Goal: Transaction & Acquisition: Purchase product/service

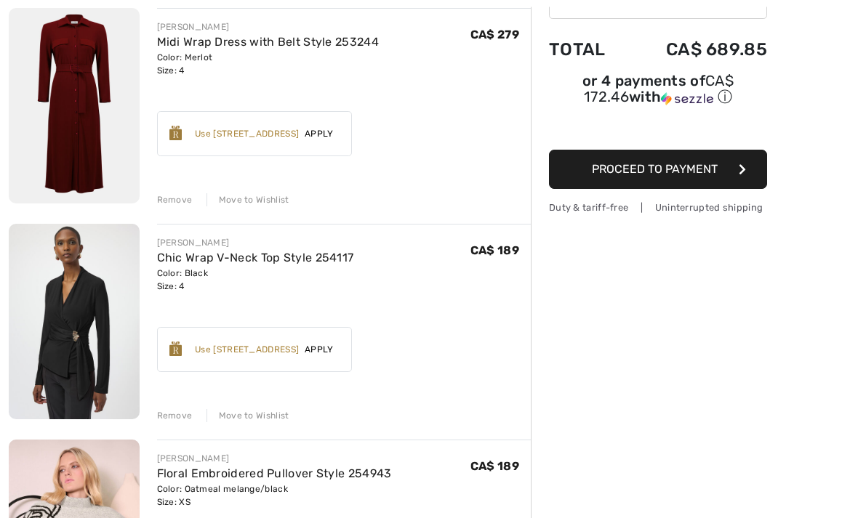
scroll to position [182, 0]
click at [227, 265] on link "Chic Wrap V-Neck Top Style 254117" at bounding box center [255, 258] width 197 height 14
click at [110, 293] on img at bounding box center [74, 322] width 131 height 196
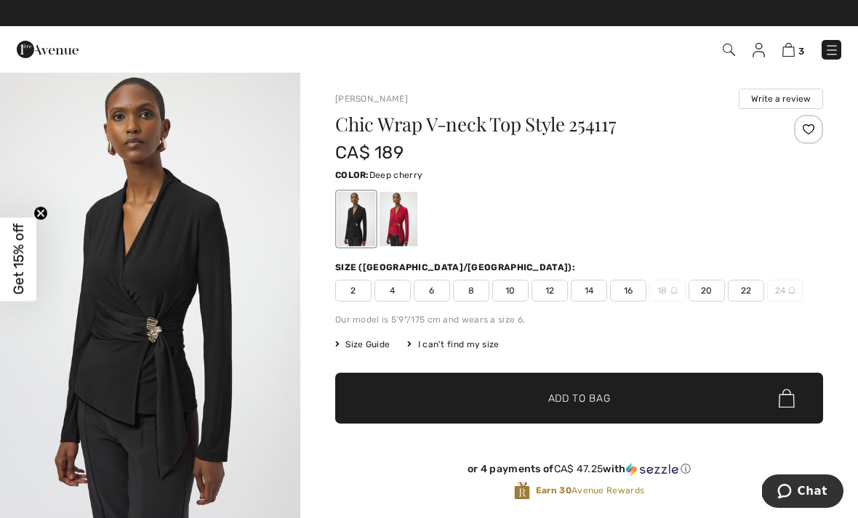
click at [398, 225] on div at bounding box center [398, 219] width 38 height 55
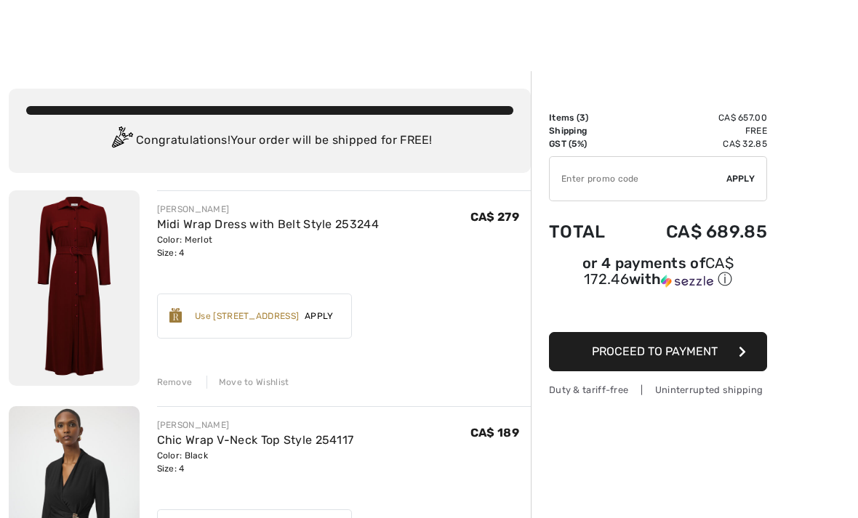
scroll to position [1, 0]
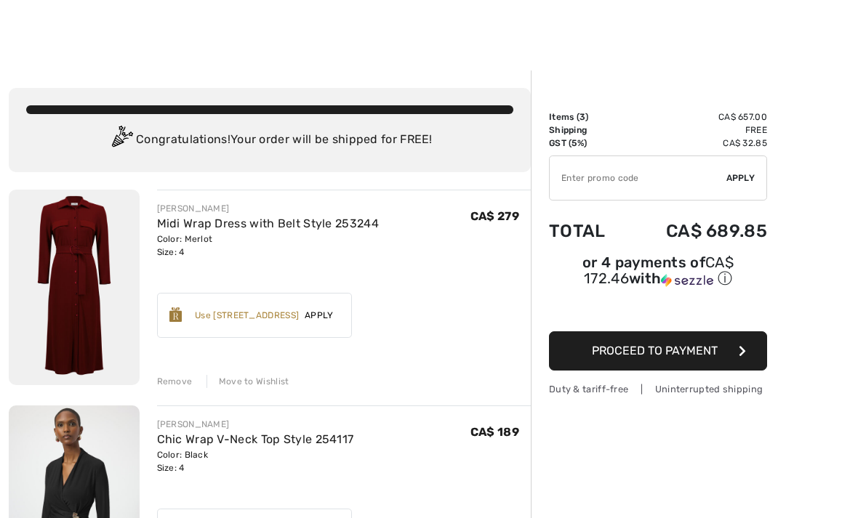
click at [665, 371] on button "Proceed to Payment" at bounding box center [658, 350] width 218 height 39
click at [658, 361] on button "Proceed to Payment" at bounding box center [658, 350] width 218 height 39
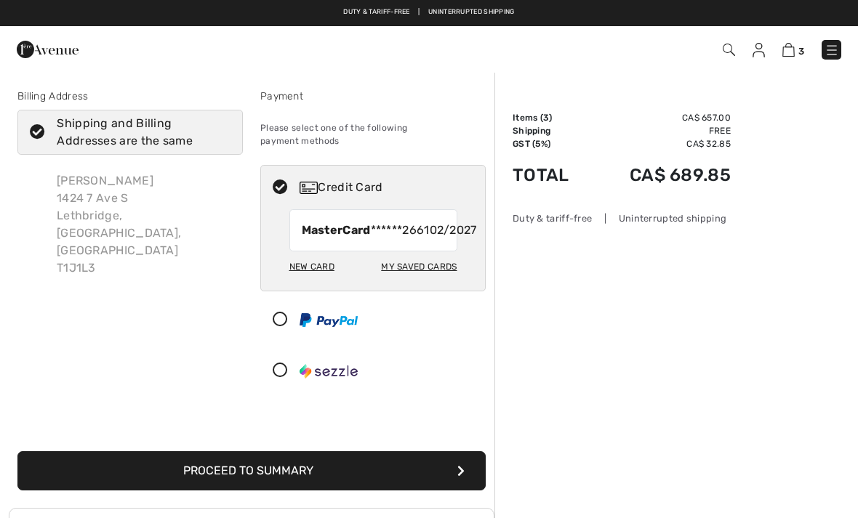
click at [313, 279] on div "New Card" at bounding box center [311, 266] width 45 height 25
radio input "true"
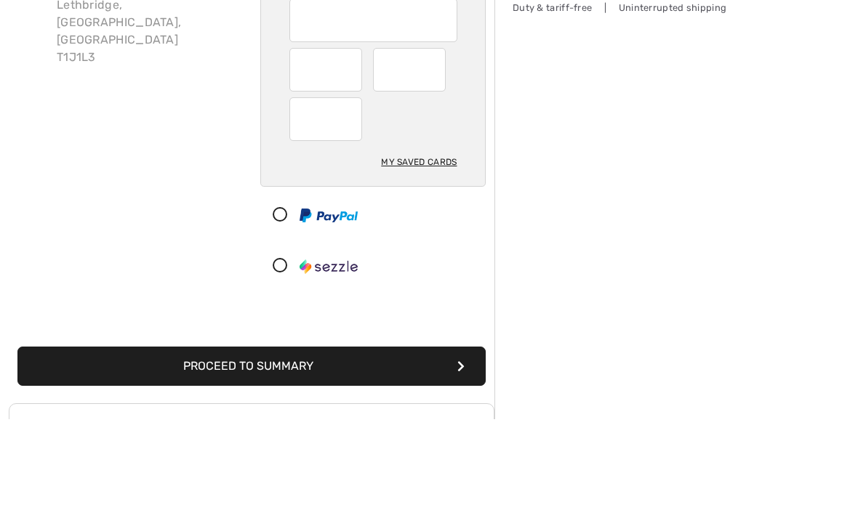
scroll to position [212, 0]
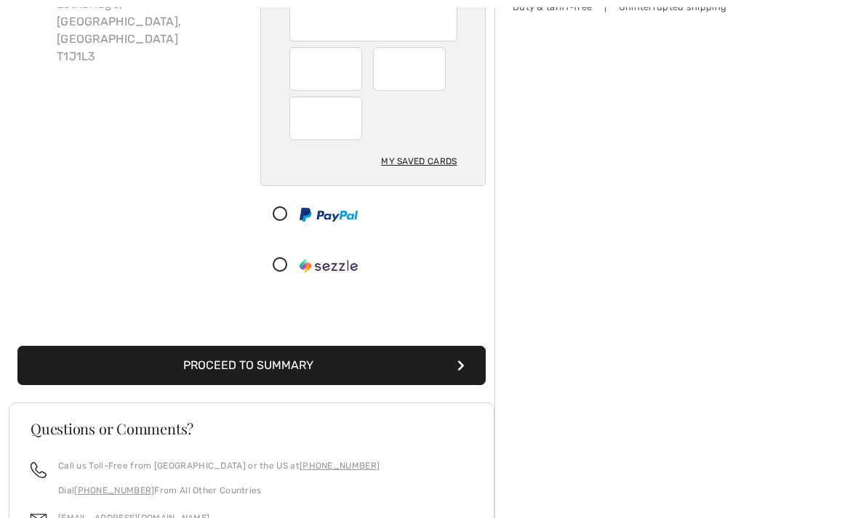
click at [277, 360] on button "Proceed to Summary" at bounding box center [251, 365] width 468 height 39
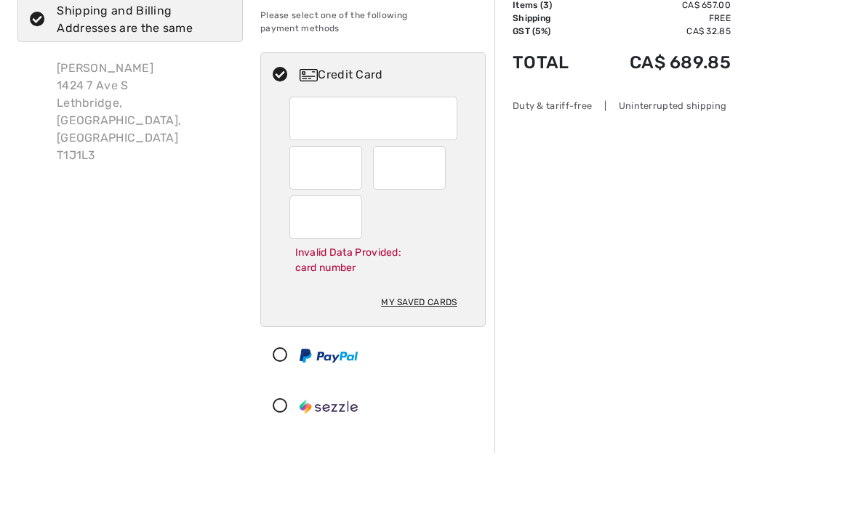
scroll to position [113, 0]
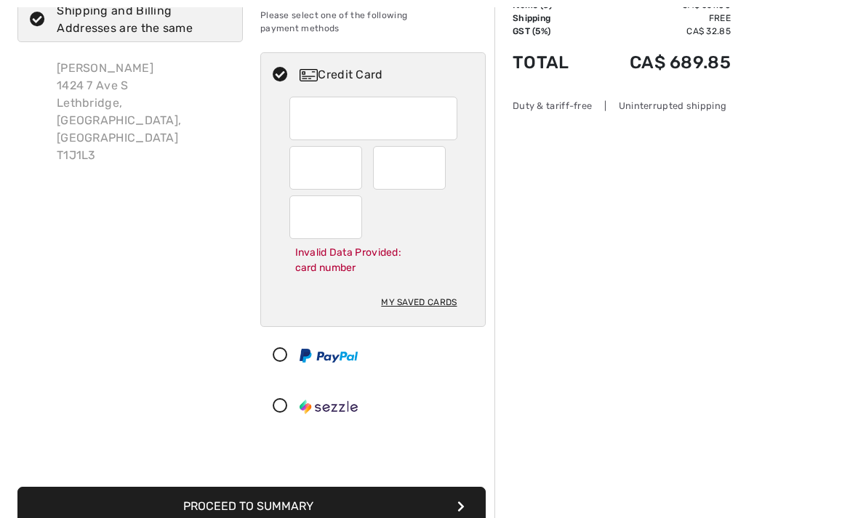
click at [246, 491] on button "Proceed to Summary" at bounding box center [251, 506] width 468 height 39
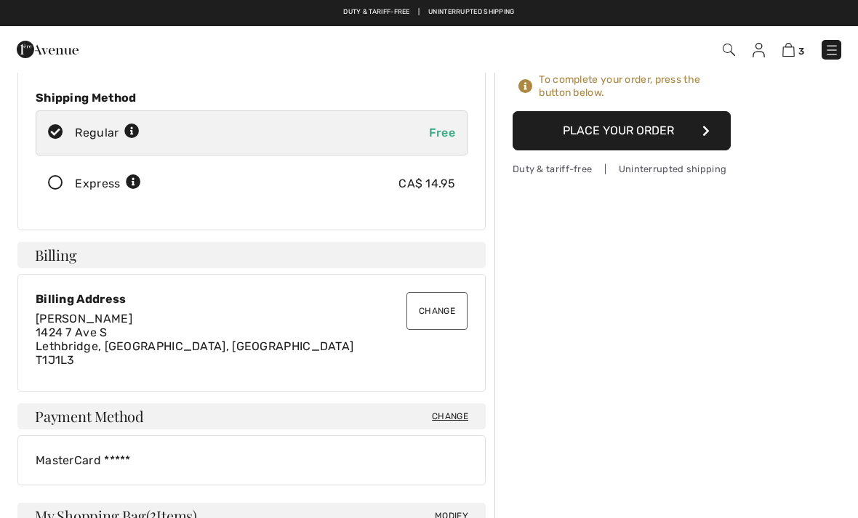
scroll to position [193, 0]
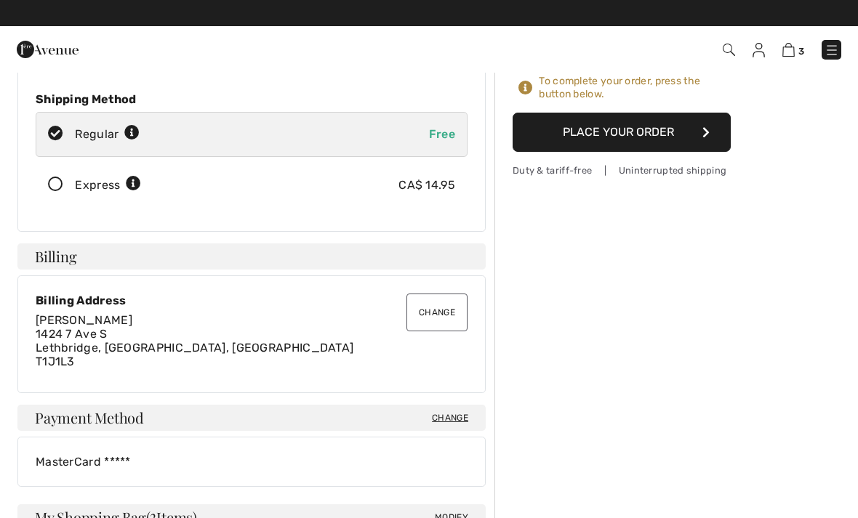
click at [648, 143] on button "Place Your Order" at bounding box center [621, 132] width 218 height 39
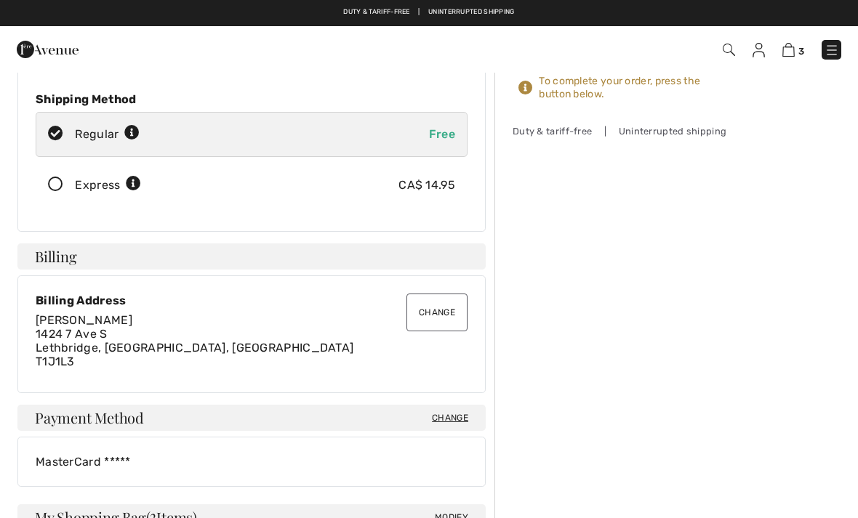
click at [571, 113] on div "Items ( 3 ) CA$ 657.00 Promo code CA$ 0.00 Shipping Free GST (5%) CA$ 32.85 Tax…" at bounding box center [621, 15] width 218 height 195
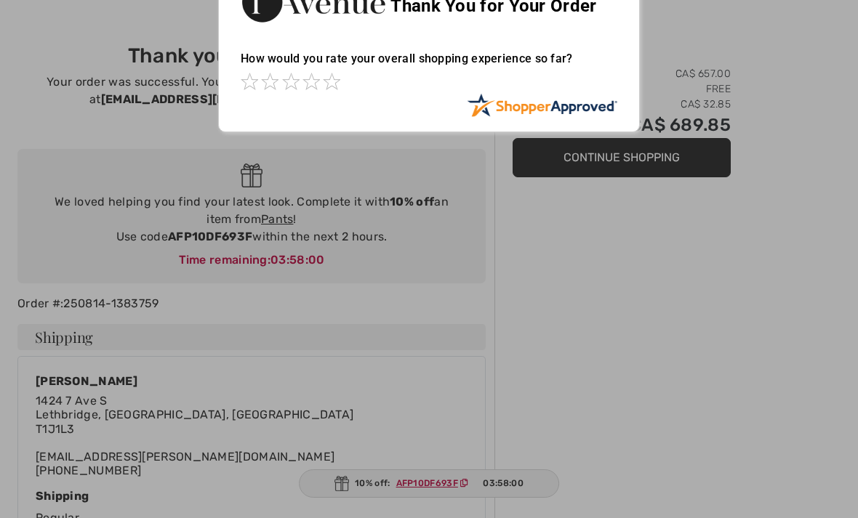
scroll to position [46, 0]
click at [339, 72] on span at bounding box center [331, 80] width 17 height 17
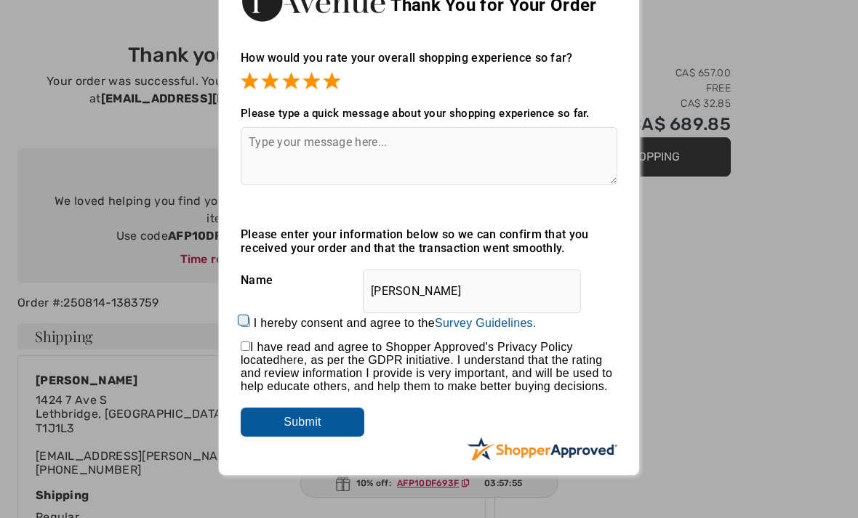
click at [248, 361] on span "I have read and agree to Shopper Approved's Privacy Policy located here , as pe…" at bounding box center [426, 367] width 371 height 52
click at [250, 348] on input "checkbox" at bounding box center [245, 346] width 9 height 9
checkbox input "true"
click at [331, 437] on input "Submit" at bounding box center [303, 422] width 124 height 29
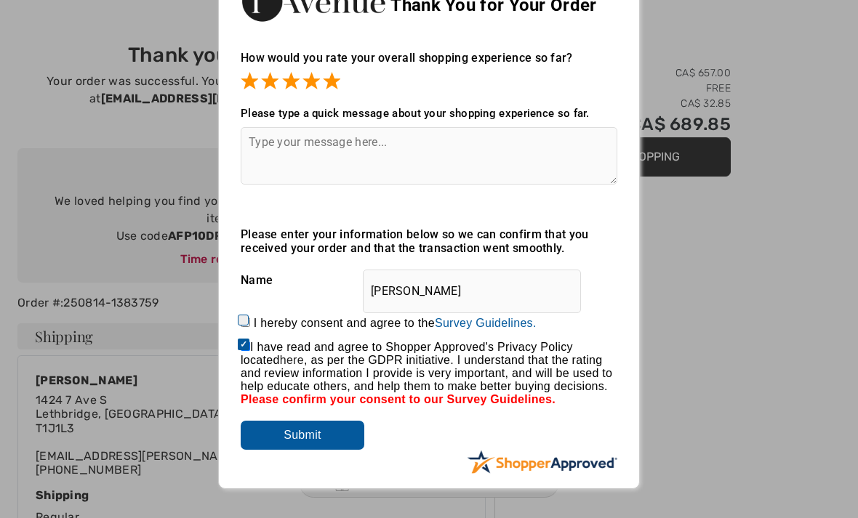
click at [318, 448] on input "Submit" at bounding box center [303, 435] width 124 height 29
click at [758, 401] on div "Sorry! Something went wrong. Close Thank You for Your Order How would you rate …" at bounding box center [429, 225] width 858 height 542
click at [280, 153] on textarea at bounding box center [429, 155] width 376 height 57
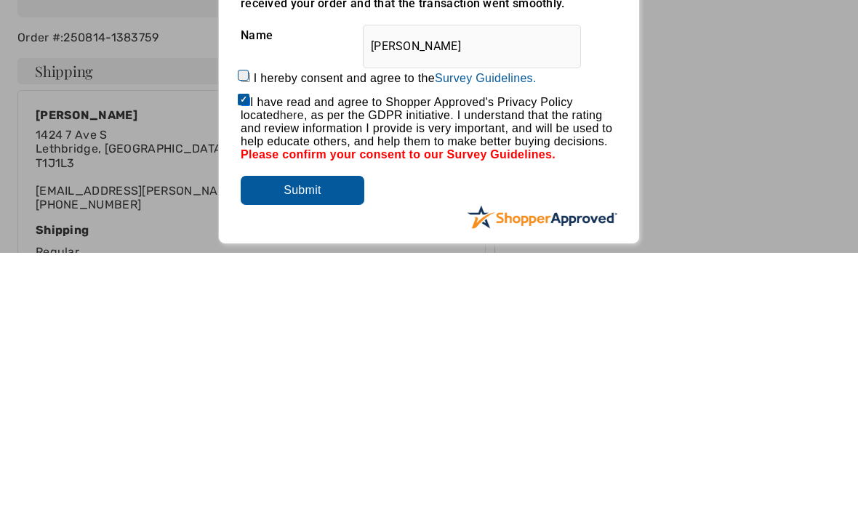
type textarea "Always a fun excellent shopping experience with 1St Avenue"
click at [311, 442] on input "Submit" at bounding box center [303, 456] width 124 height 29
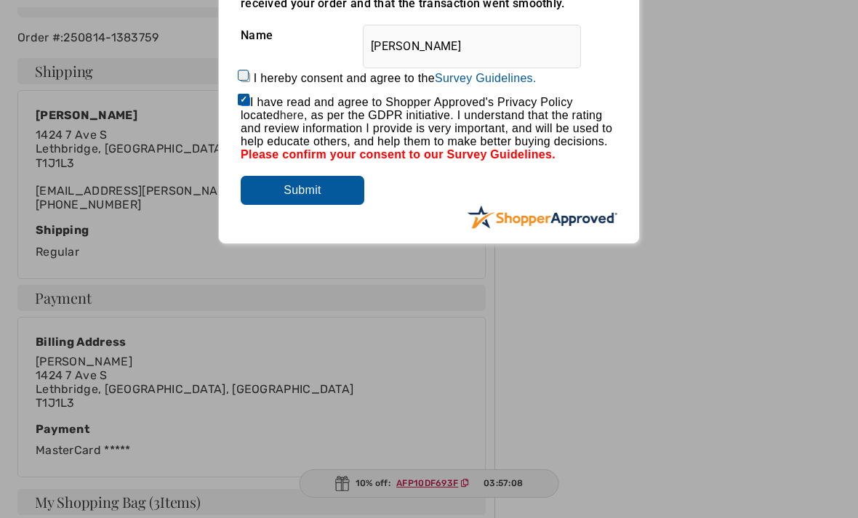
click at [321, 205] on input "Submit" at bounding box center [303, 190] width 124 height 29
click at [347, 205] on input "Submit" at bounding box center [303, 190] width 124 height 29
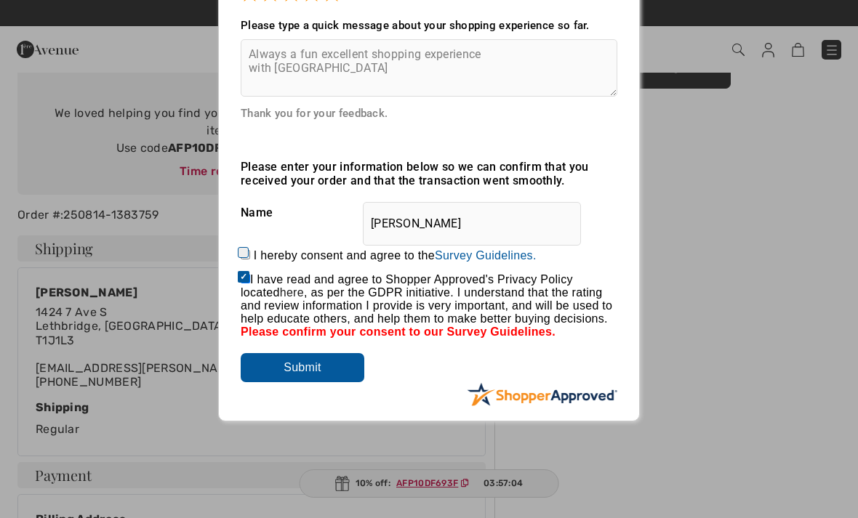
scroll to position [134, 0]
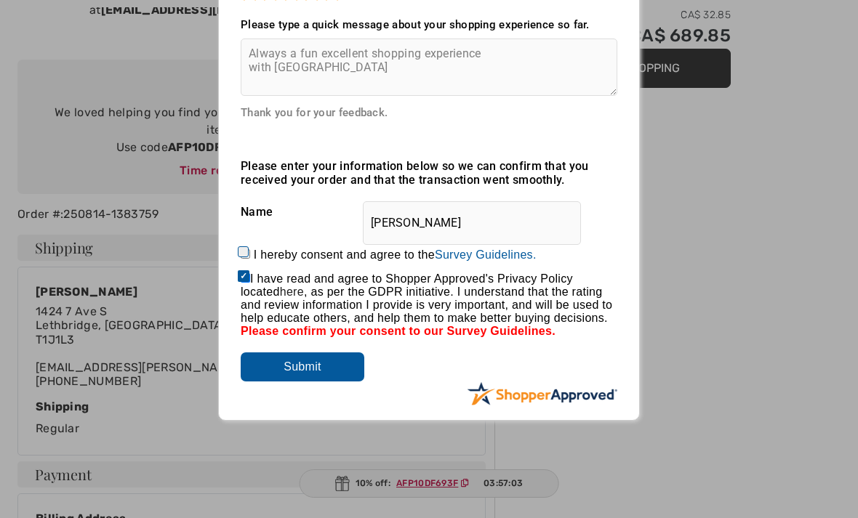
click at [261, 254] on label "I hereby consent and agree to the By submitting a review, you grant permission …" at bounding box center [395, 255] width 283 height 13
click at [250, 254] on input "I hereby consent and agree to the By submitting a review, you grant permission …" at bounding box center [245, 253] width 9 height 9
checkbox input "true"
click at [323, 377] on input "Submit" at bounding box center [303, 367] width 124 height 29
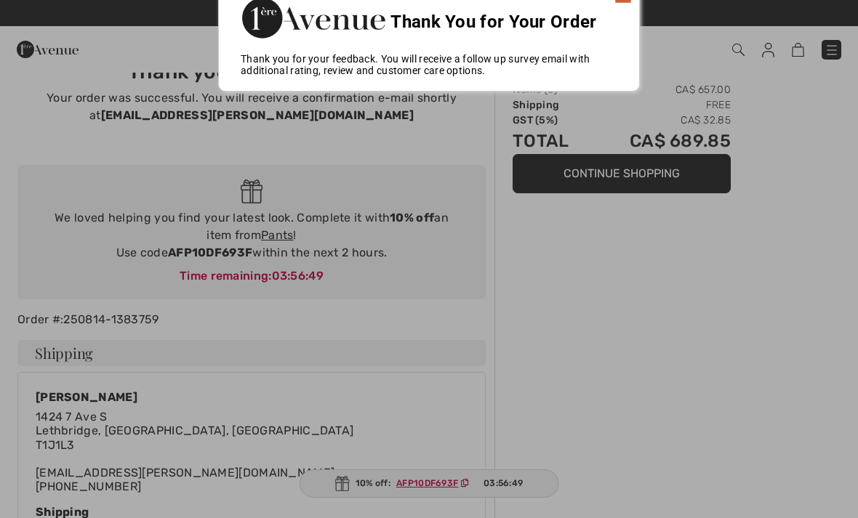
scroll to position [0, 0]
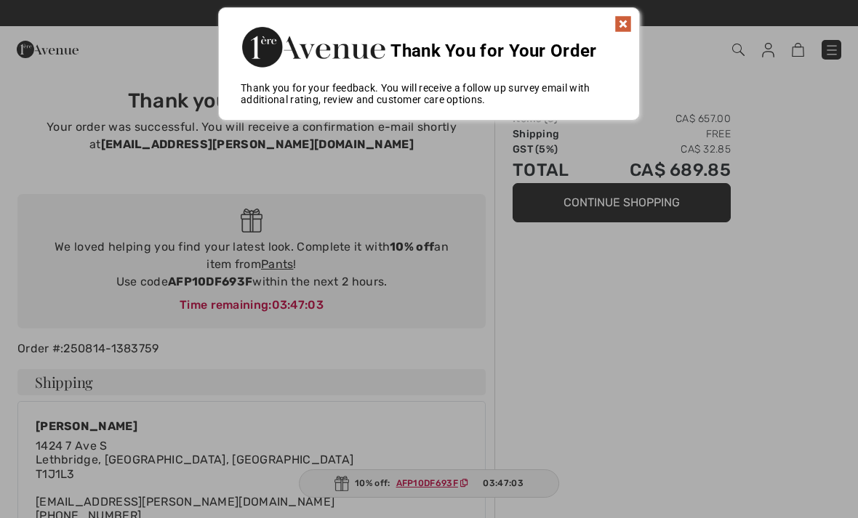
click at [629, 19] on img at bounding box center [622, 23] width 17 height 17
